Goal: Task Accomplishment & Management: Manage account settings

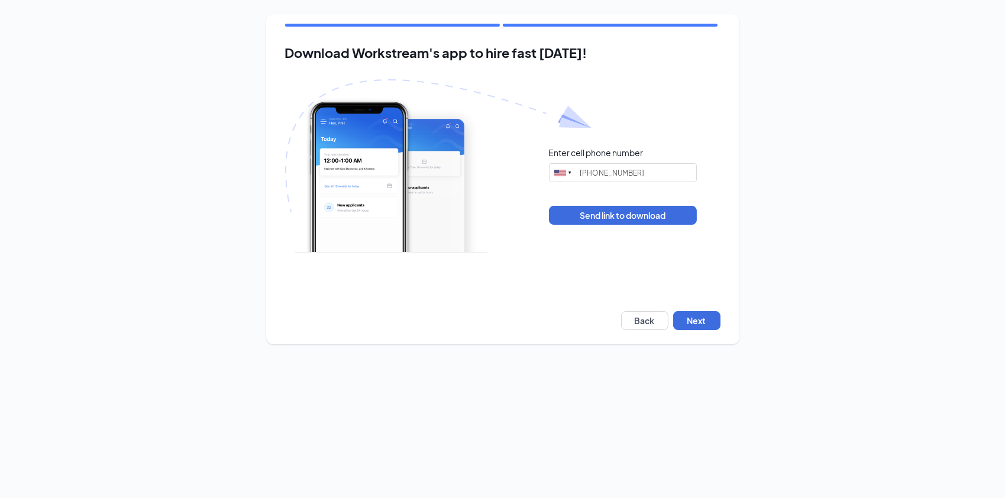
type input "(714) 655-2361"
click at [685, 326] on button "Next" at bounding box center [696, 320] width 47 height 19
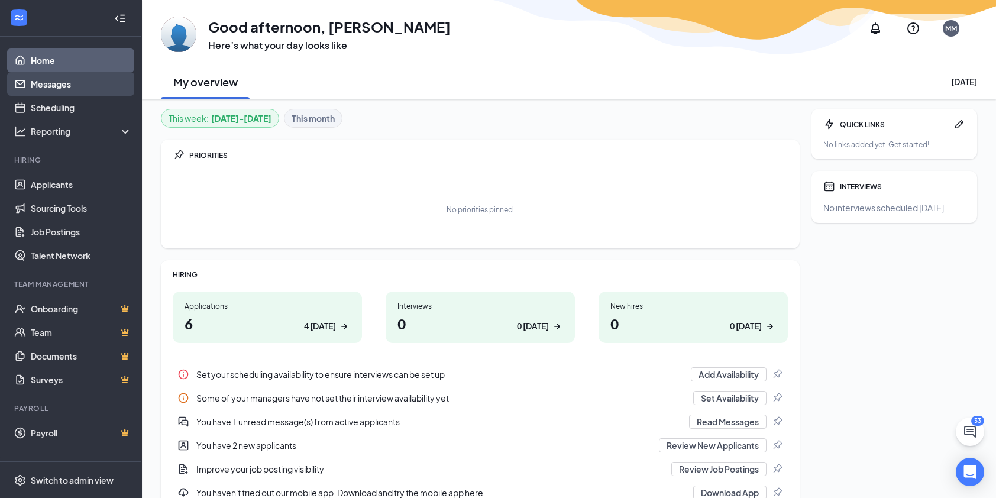
click at [52, 90] on link "Messages" at bounding box center [81, 84] width 101 height 24
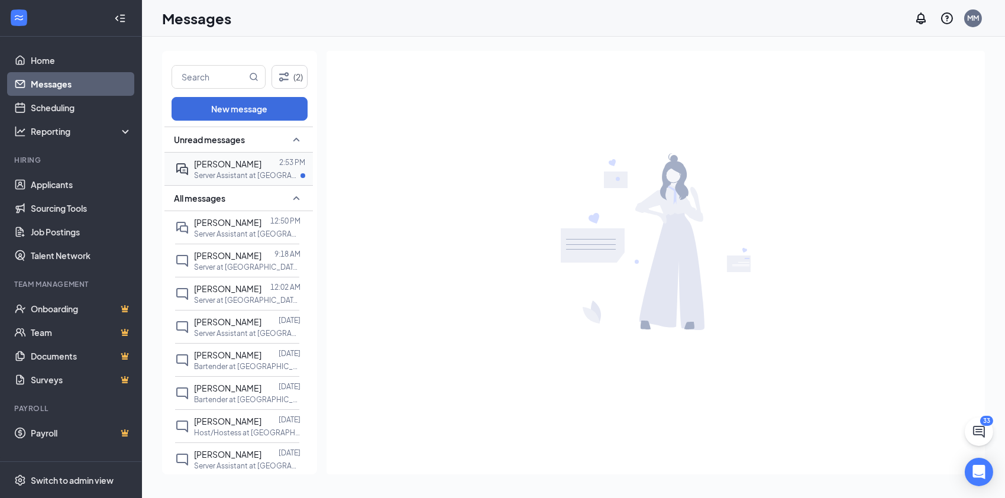
click at [209, 173] on p "Server Assistant at [GEOGRAPHIC_DATA], [GEOGRAPHIC_DATA]" at bounding box center [247, 175] width 106 height 10
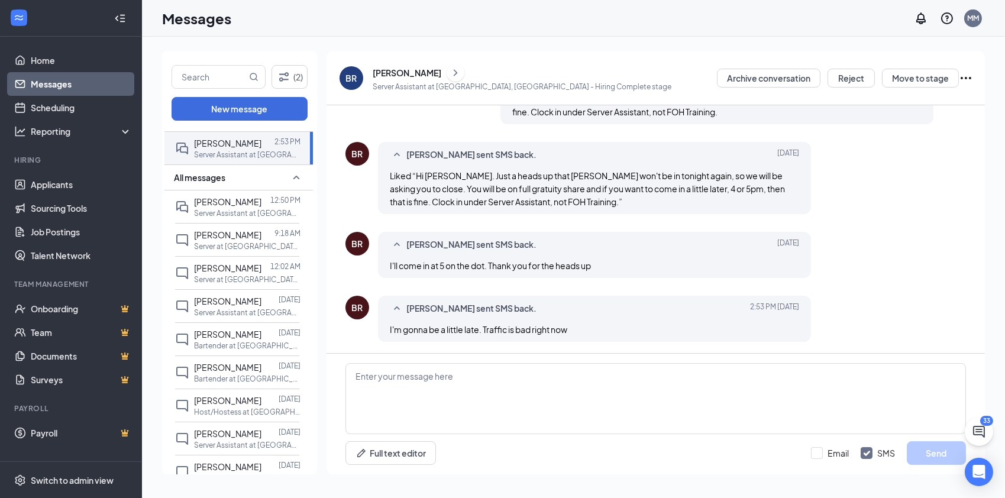
scroll to position [25, 0]
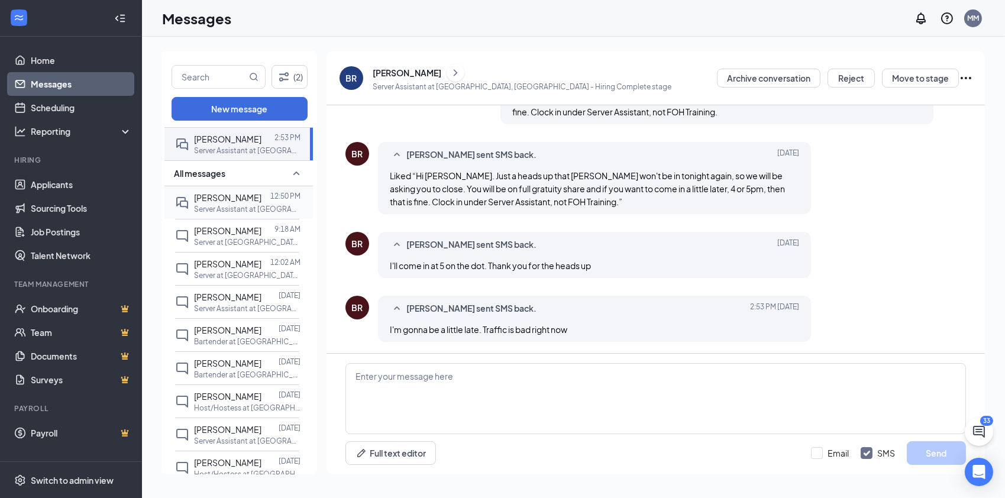
click at [238, 187] on div "[PERSON_NAME] 12:50 PM Server Assistant at [GEOGRAPHIC_DATA], [GEOGRAPHIC_DATA]" at bounding box center [237, 202] width 124 height 33
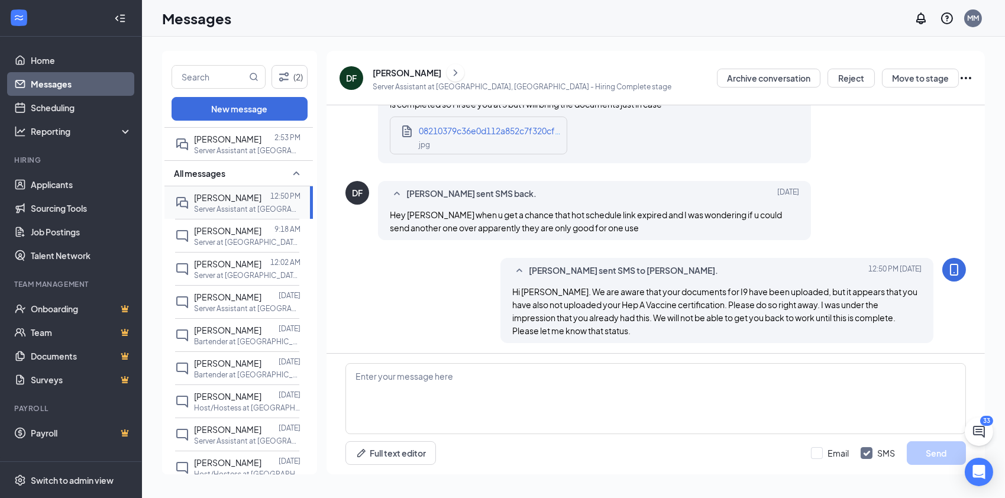
scroll to position [825, 0]
click at [232, 147] on p "Server Assistant at [GEOGRAPHIC_DATA], [GEOGRAPHIC_DATA]" at bounding box center [247, 150] width 106 height 10
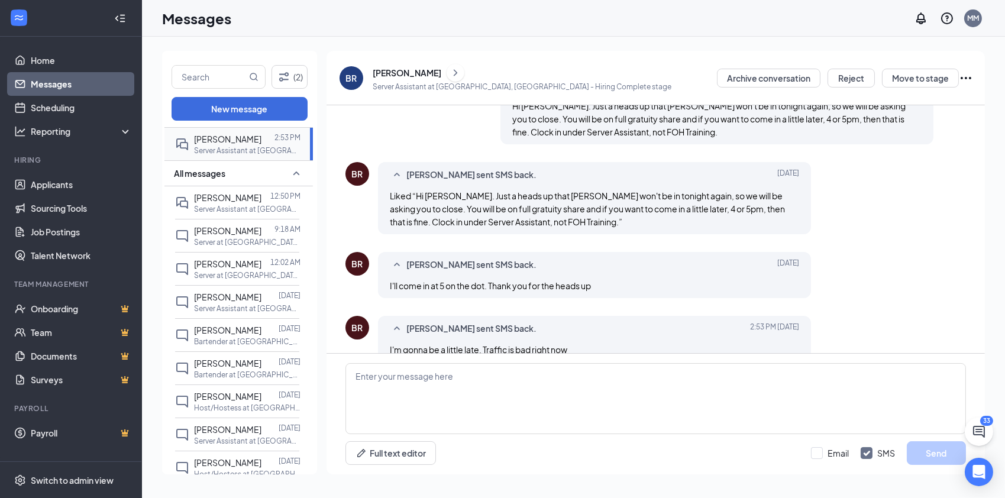
scroll to position [493, 0]
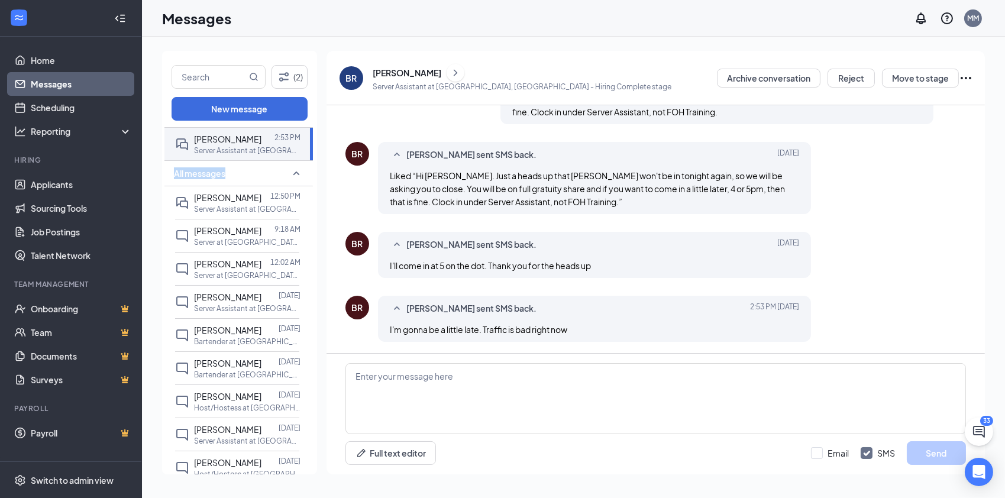
drag, startPoint x: 303, startPoint y: 166, endPoint x: 309, endPoint y: 150, distance: 16.7
click at [309, 150] on div "Unread messages [PERSON_NAME] 2:53 PM Server Assistant at [GEOGRAPHIC_DATA], [G…" at bounding box center [238, 302] width 148 height 350
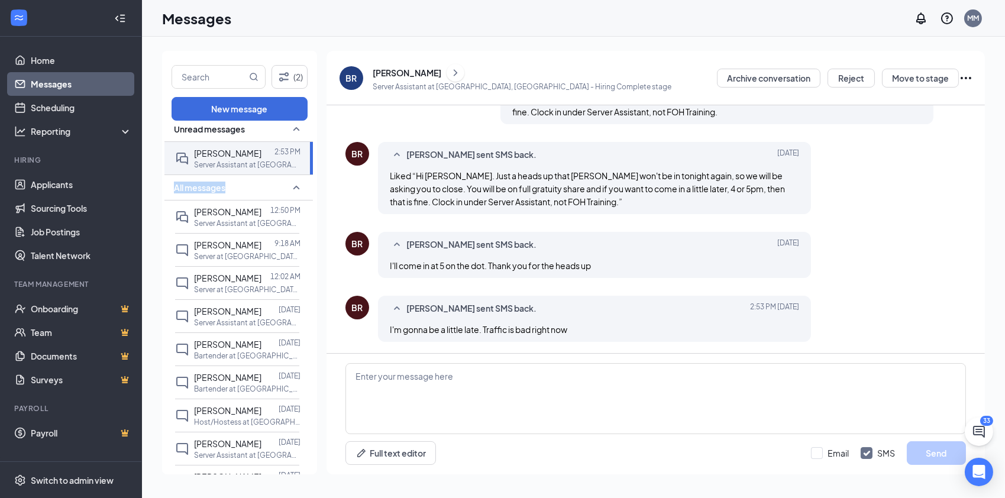
scroll to position [0, 0]
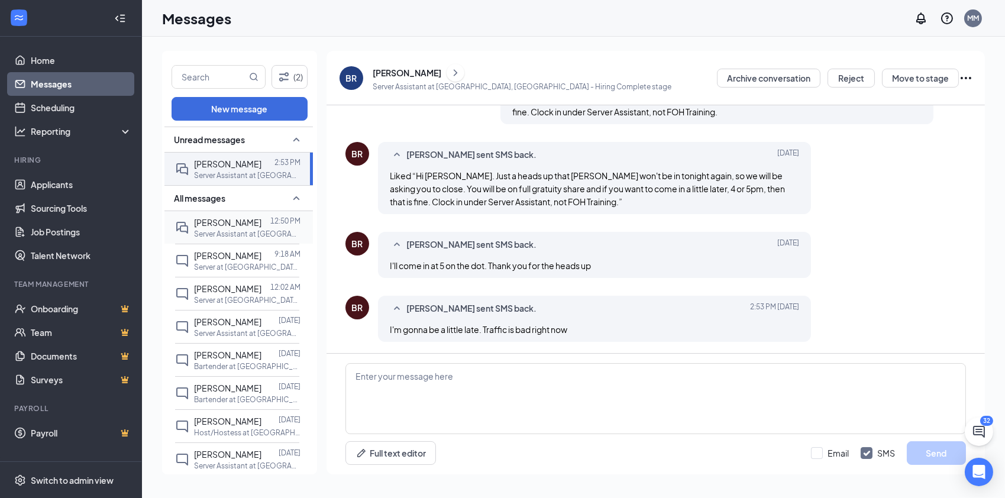
click at [220, 212] on div "[PERSON_NAME] 12:50 PM Server Assistant at [GEOGRAPHIC_DATA], [GEOGRAPHIC_DATA]" at bounding box center [237, 227] width 124 height 33
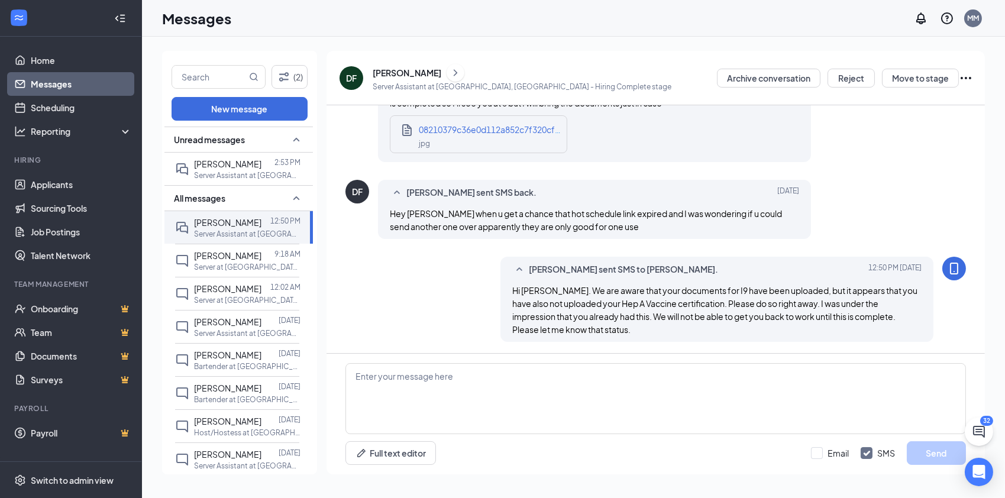
drag, startPoint x: 310, startPoint y: 223, endPoint x: 298, endPoint y: 342, distance: 119.5
click at [283, 45] on div "(2) New message Unread messages [PERSON_NAME] 2:53 PM Server Assistant at [GEOG…" at bounding box center [573, 267] width 863 height 461
click at [67, 110] on link "Scheduling" at bounding box center [81, 108] width 101 height 24
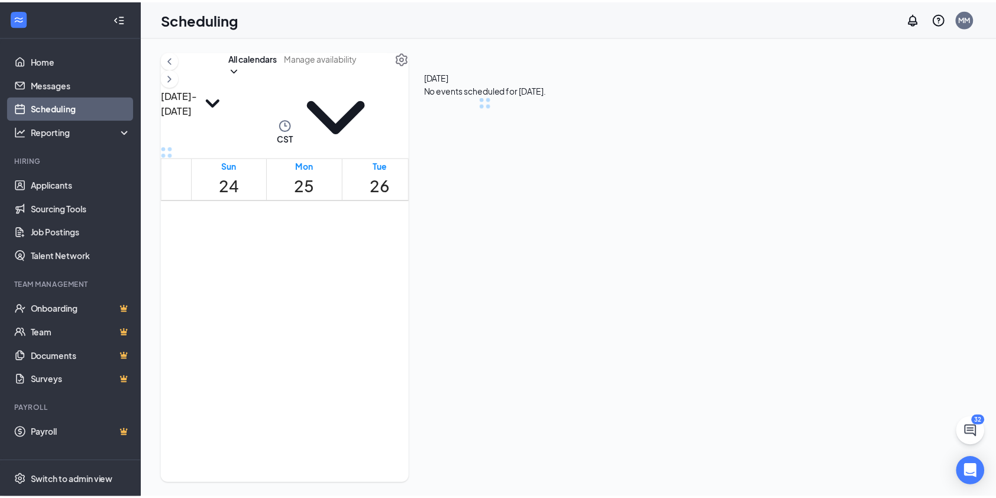
scroll to position [581, 0]
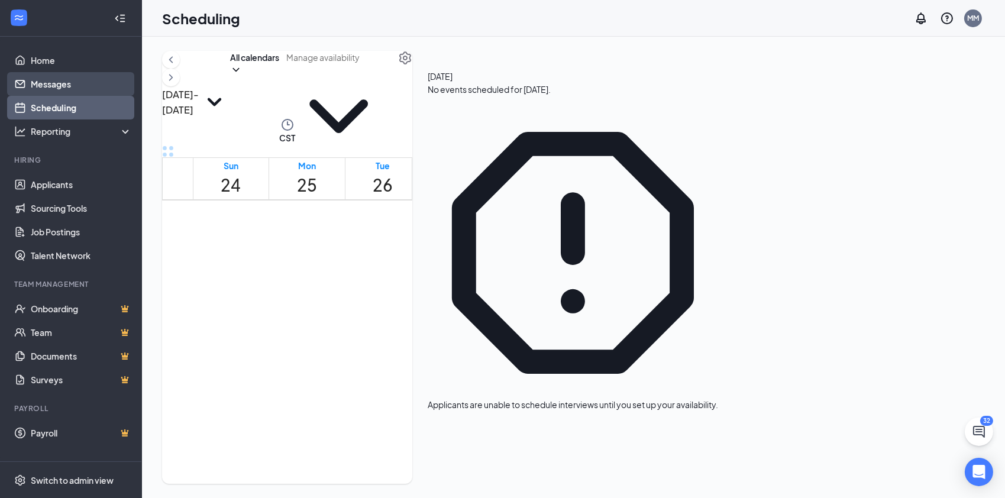
click at [52, 87] on link "Messages" at bounding box center [81, 84] width 101 height 24
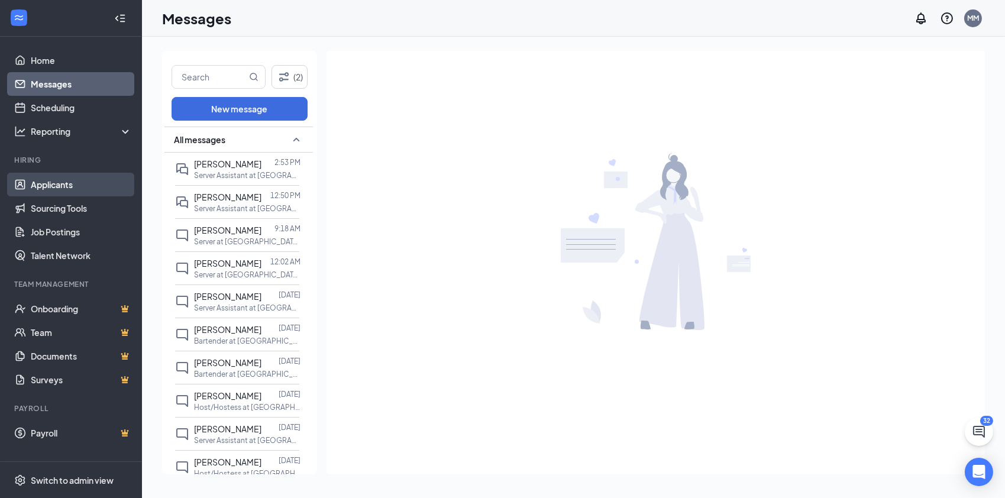
click at [64, 190] on link "Applicants" at bounding box center [81, 185] width 101 height 24
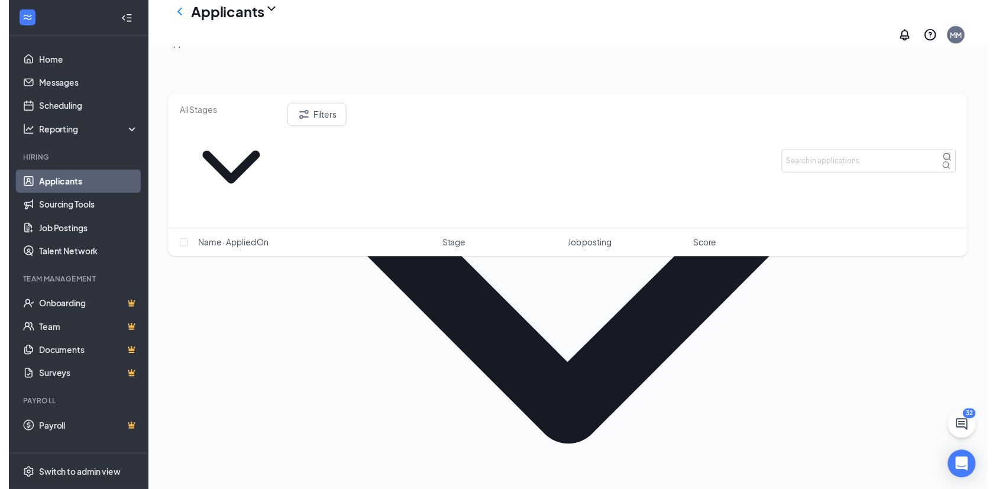
scroll to position [175, 0]
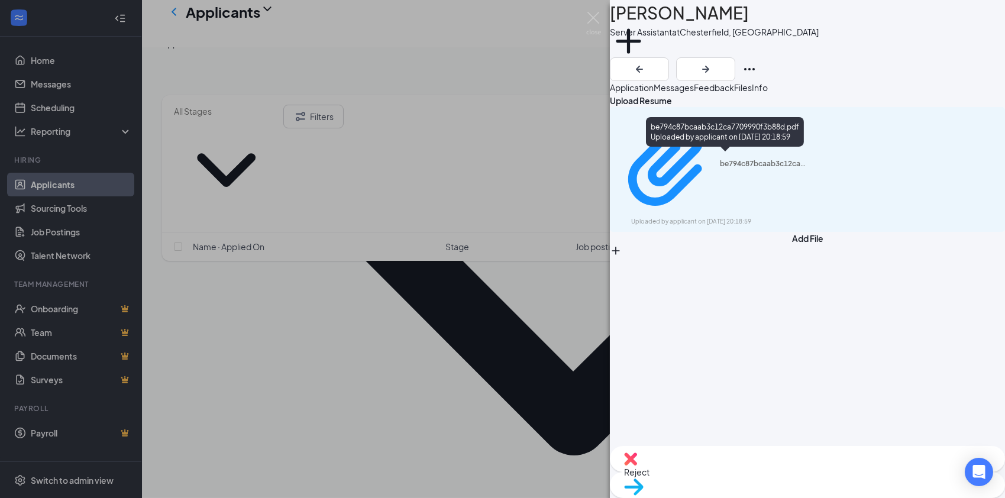
click at [685, 146] on div "be794c87bcaab3c12ca7709990f3b88d.pdf Uploaded by applicant on [DATE] 20:18:59" at bounding box center [725, 132] width 158 height 30
click at [720, 159] on div "be794c87bcaab3c12ca7709990f3b88d.pdf" at bounding box center [764, 163] width 89 height 9
click at [598, 15] on img at bounding box center [593, 23] width 15 height 23
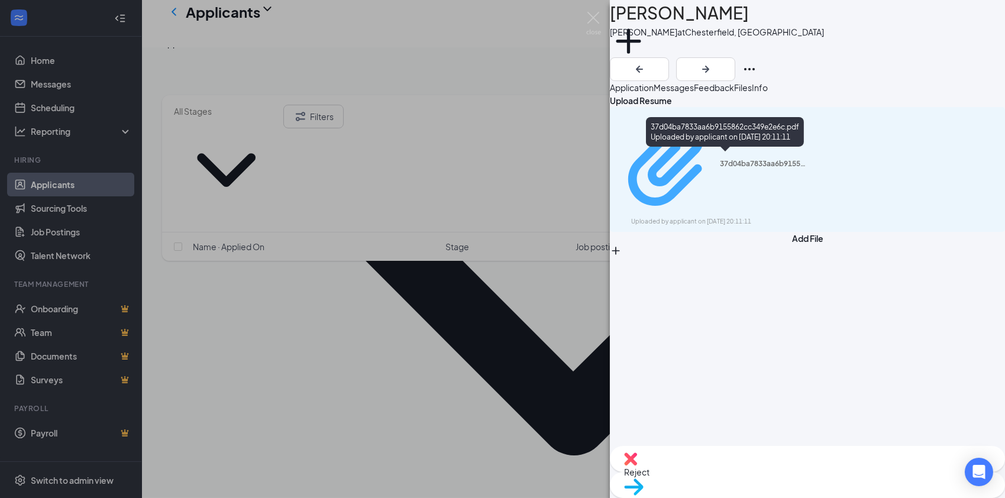
click at [702, 164] on div "37d04ba7833aa6b9155862cc349e2e6c.pdf Uploaded by applicant on [DATE] 20:11:11" at bounding box center [713, 169] width 192 height 114
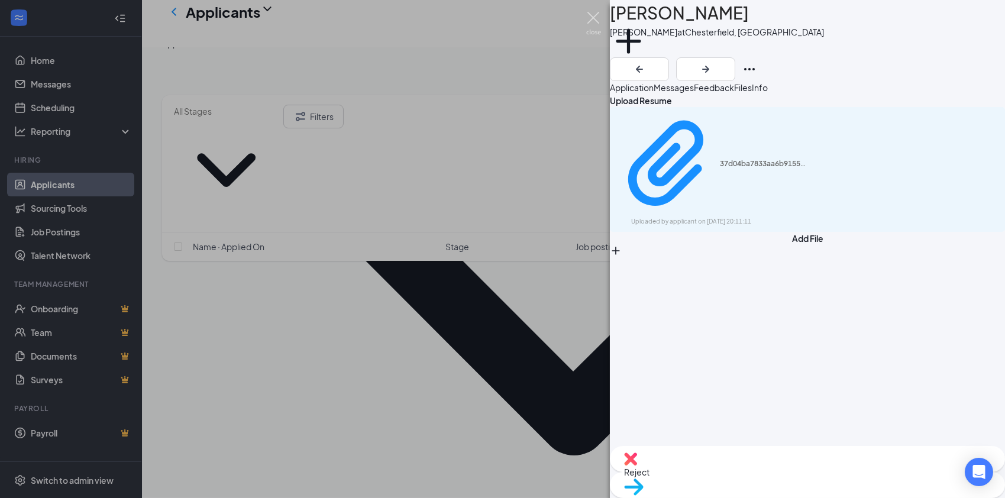
click at [594, 12] on img at bounding box center [593, 23] width 15 height 23
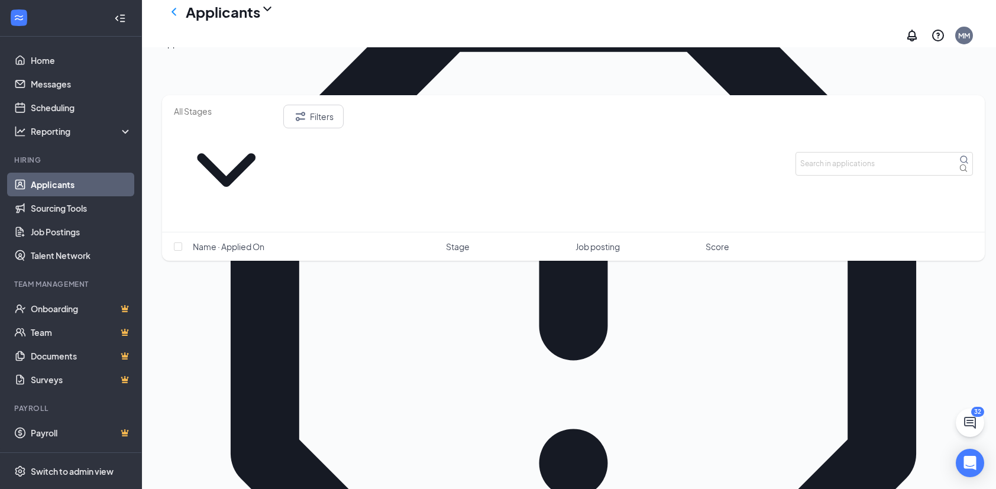
scroll to position [1041, 0]
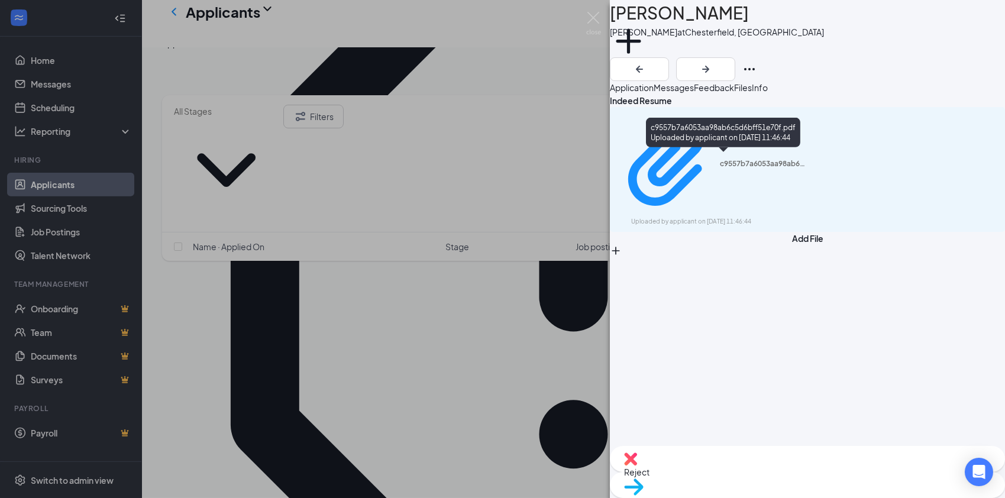
click at [668, 174] on div "c9557b7a6053aa98ab6c5d6bff51e70f.pdf Uploaded by applicant on [DATE] 11:46:44" at bounding box center [807, 169] width 395 height 125
click at [720, 163] on div "c9557b7a6053aa98ab6c5d6bff51e70f.pdf" at bounding box center [764, 163] width 89 height 9
click at [590, 14] on img at bounding box center [593, 23] width 15 height 23
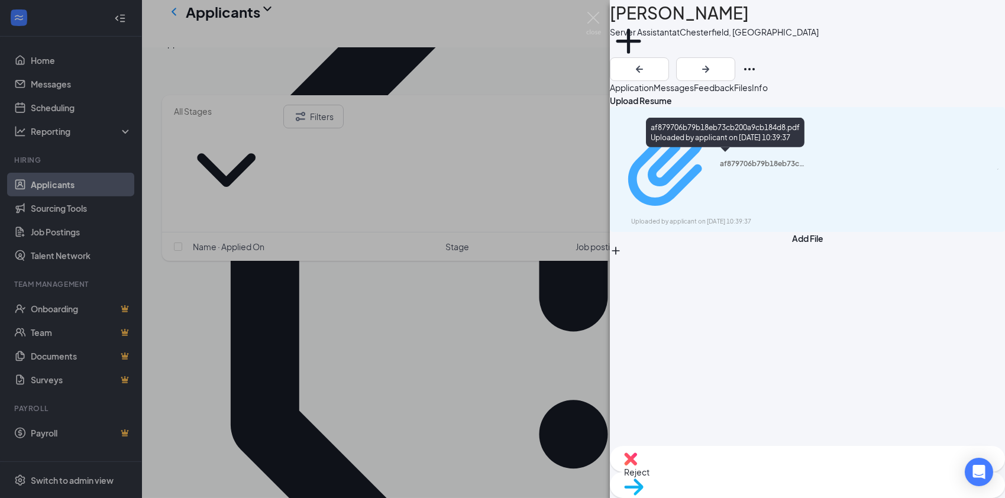
click at [720, 163] on div "af879706b79b18eb73cb200a9cb184d8.pdf" at bounding box center [764, 163] width 89 height 9
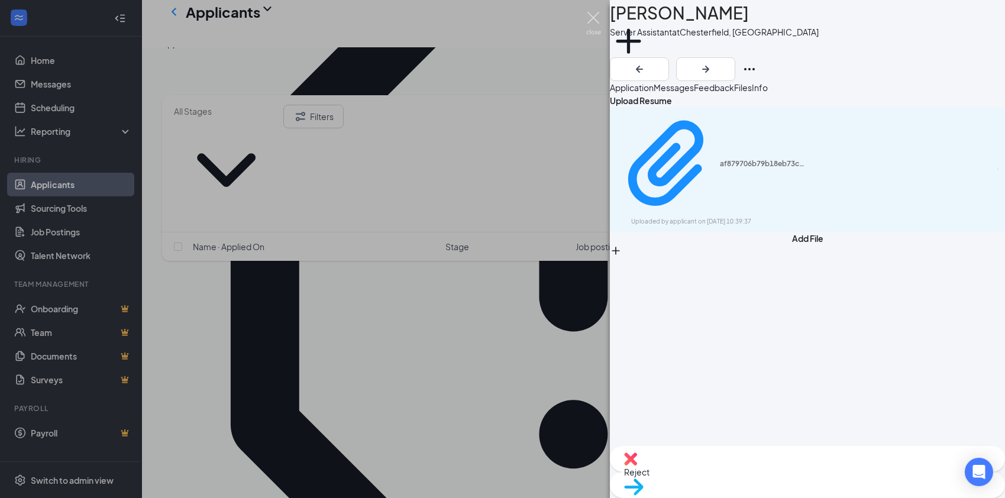
click at [595, 15] on img at bounding box center [593, 23] width 15 height 23
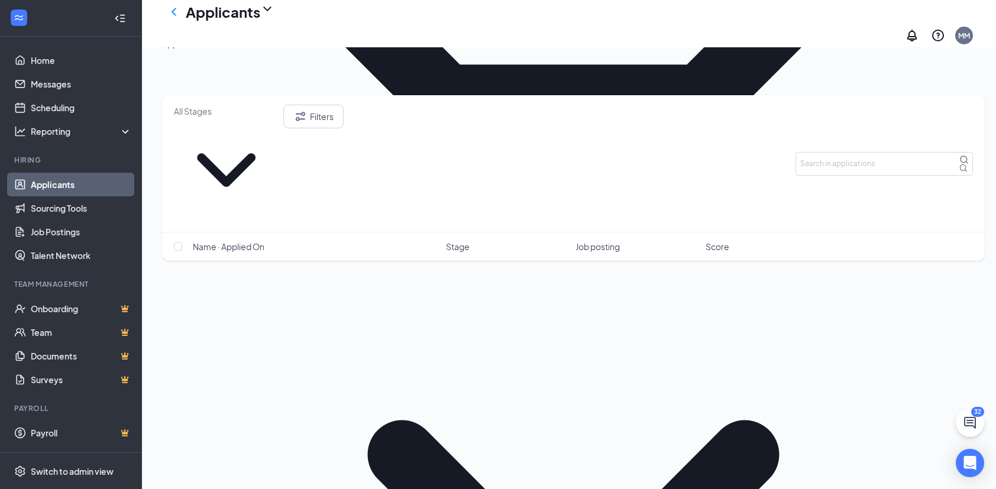
scroll to position [1549, 0]
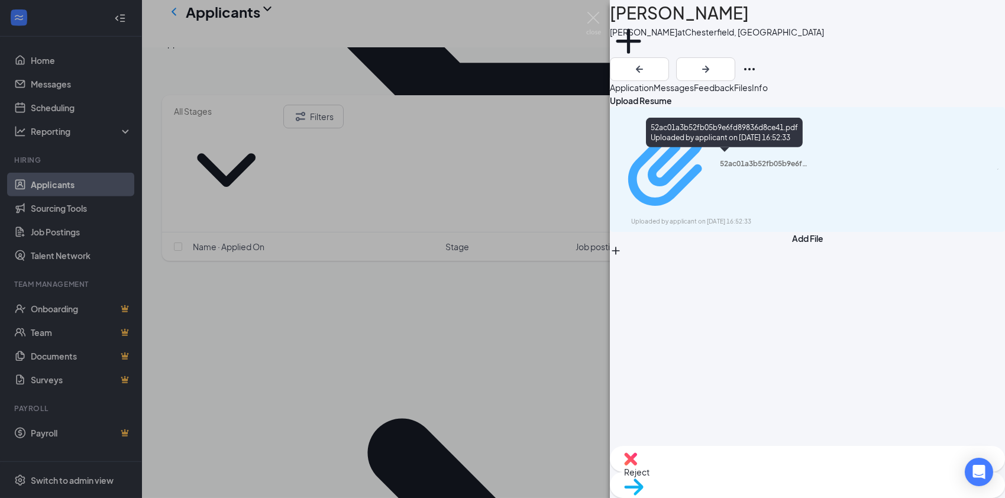
click at [720, 160] on div "52ac01a3b52fb05b9e6fd89836d8ce41.pdf" at bounding box center [764, 163] width 89 height 9
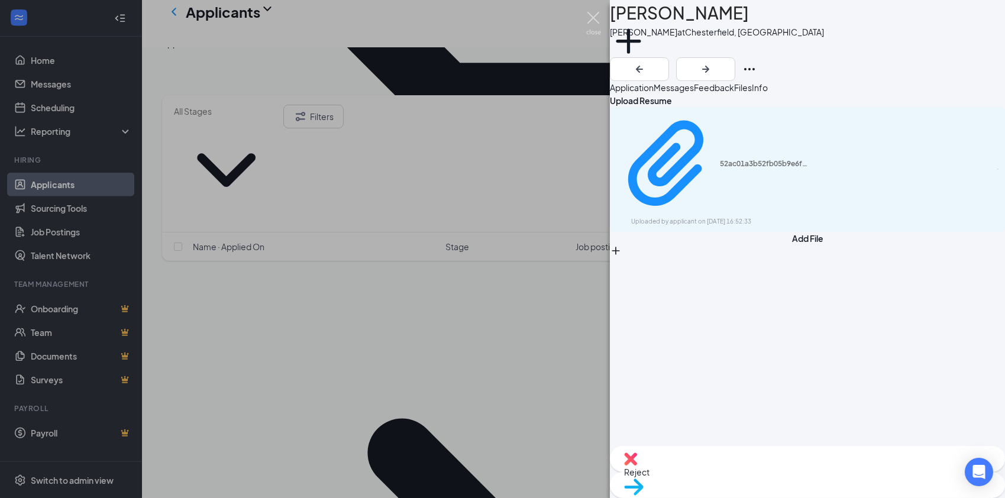
click at [590, 21] on img at bounding box center [593, 23] width 15 height 23
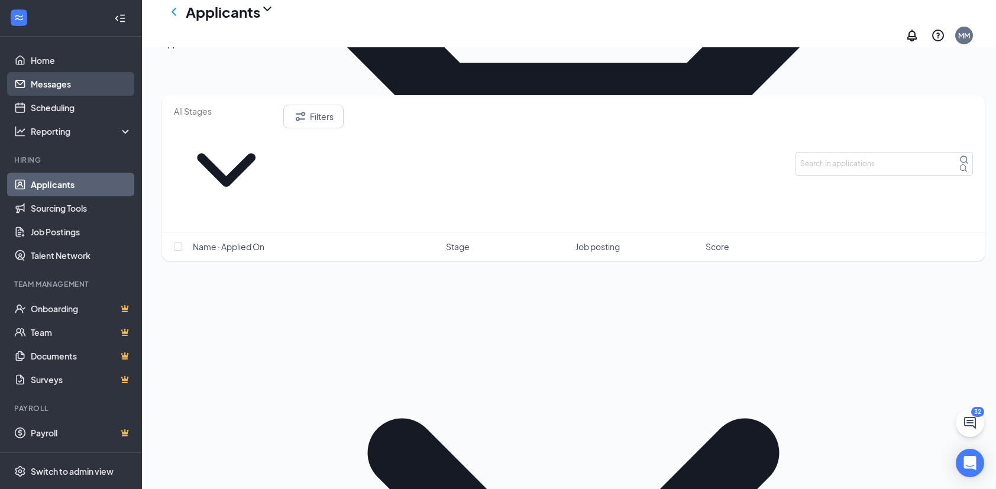
click at [44, 88] on link "Messages" at bounding box center [81, 84] width 101 height 24
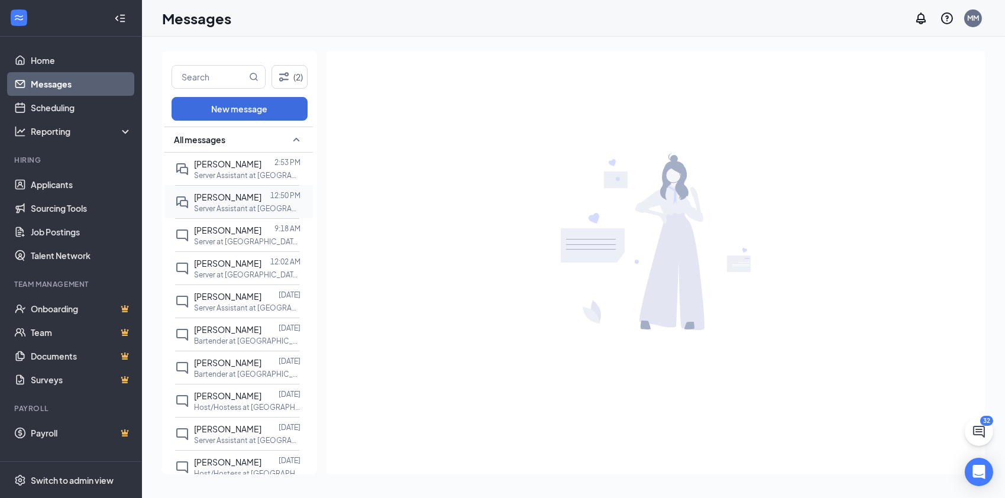
click at [207, 200] on span "[PERSON_NAME]" at bounding box center [227, 197] width 67 height 11
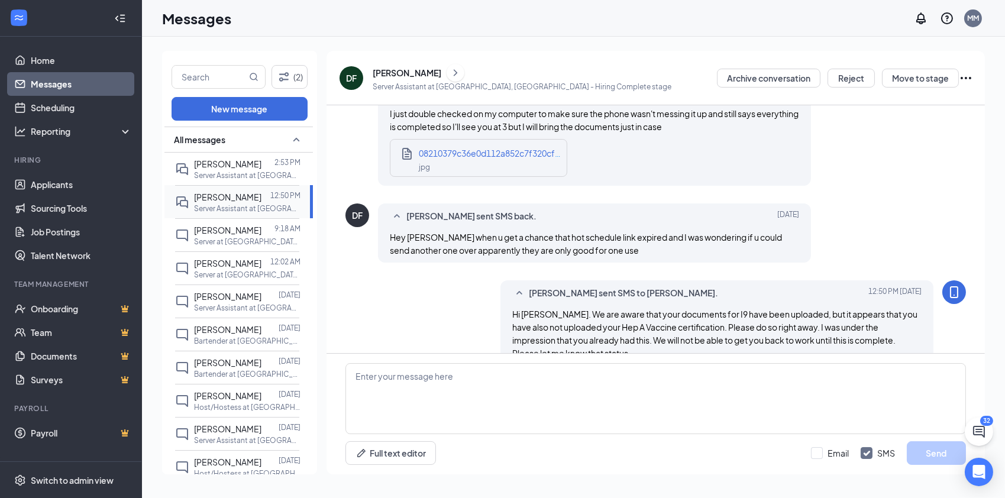
scroll to position [825, 0]
